Goal: Task Accomplishment & Management: Manage account settings

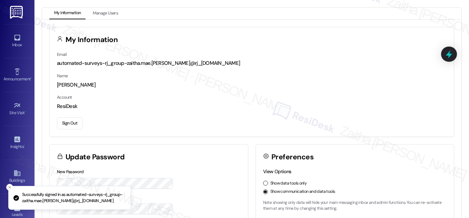
click at [15, 51] on div "Inbox Go to Inbox" at bounding box center [17, 41] width 28 height 34
click at [16, 43] on div "Inbox" at bounding box center [17, 44] width 34 height 7
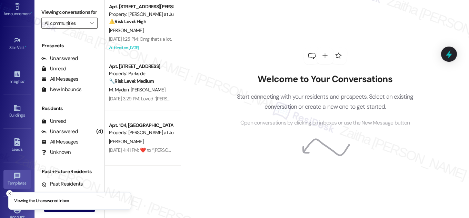
scroll to position [108, 0]
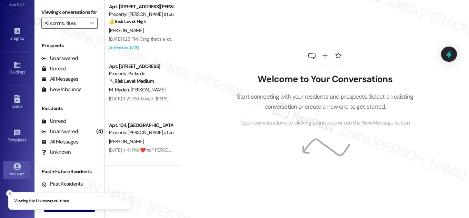
click at [16, 166] on icon at bounding box center [17, 167] width 8 height 8
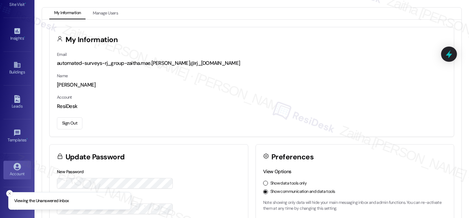
click at [76, 120] on button "Sign Out" at bounding box center [70, 123] width 26 height 12
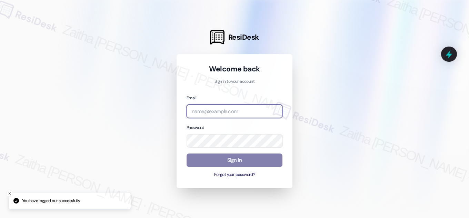
click at [233, 110] on input "email" at bounding box center [234, 110] width 96 height 13
type input "a"
type input "[EMAIL_ADDRESS][PERSON_NAME][DOMAIN_NAME]"
